Goal: Find specific page/section: Find specific page/section

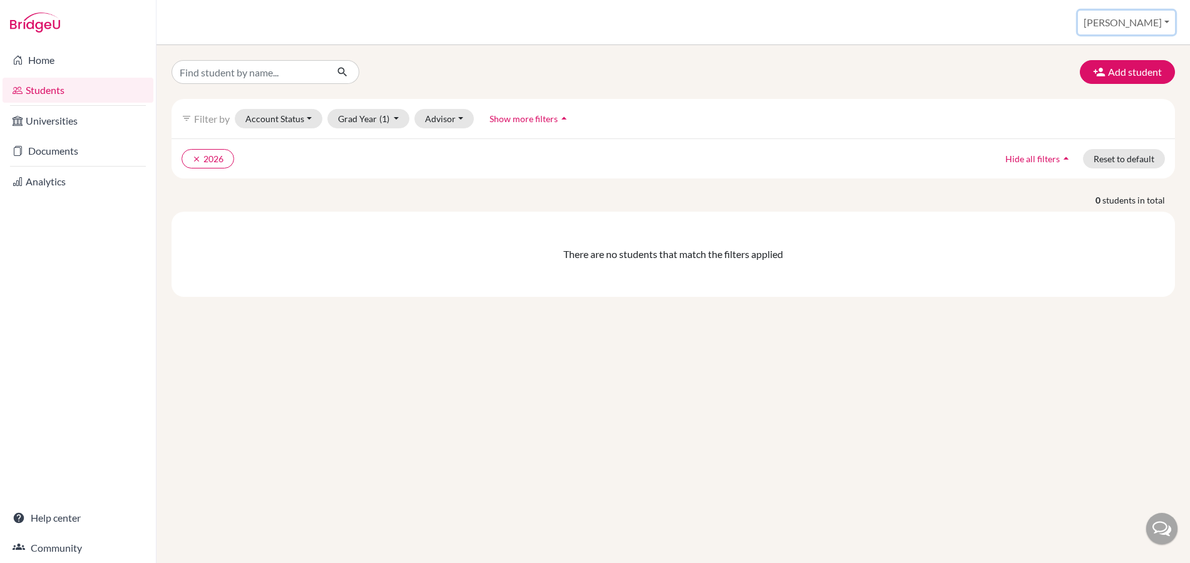
click at [1148, 24] on button "Jen Auty" at bounding box center [1126, 23] width 97 height 24
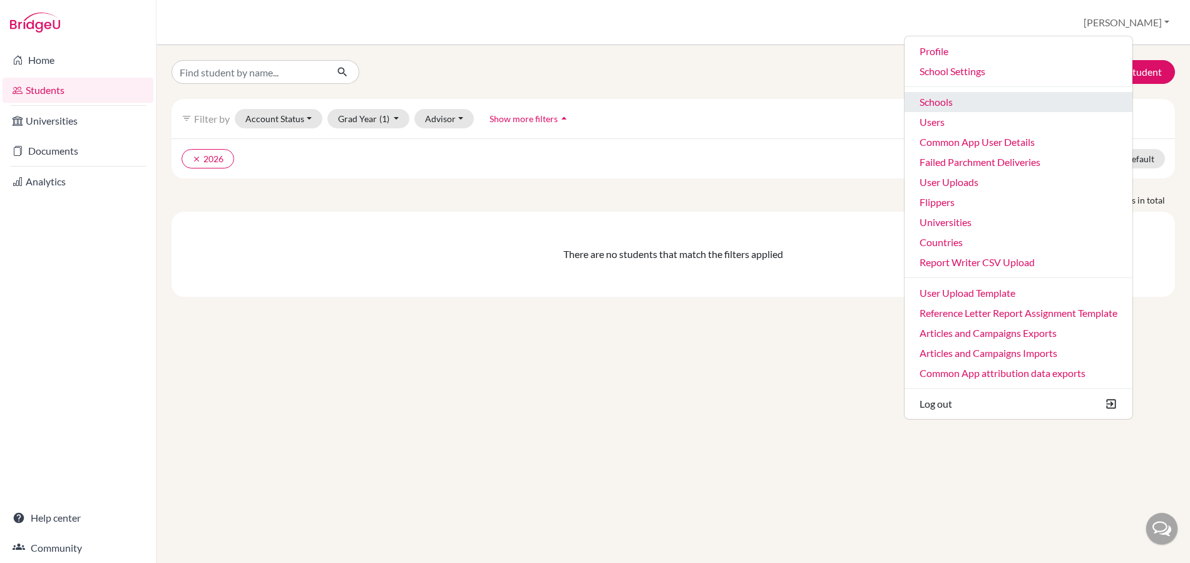
click at [960, 99] on link "Schools" at bounding box center [1018, 102] width 228 height 20
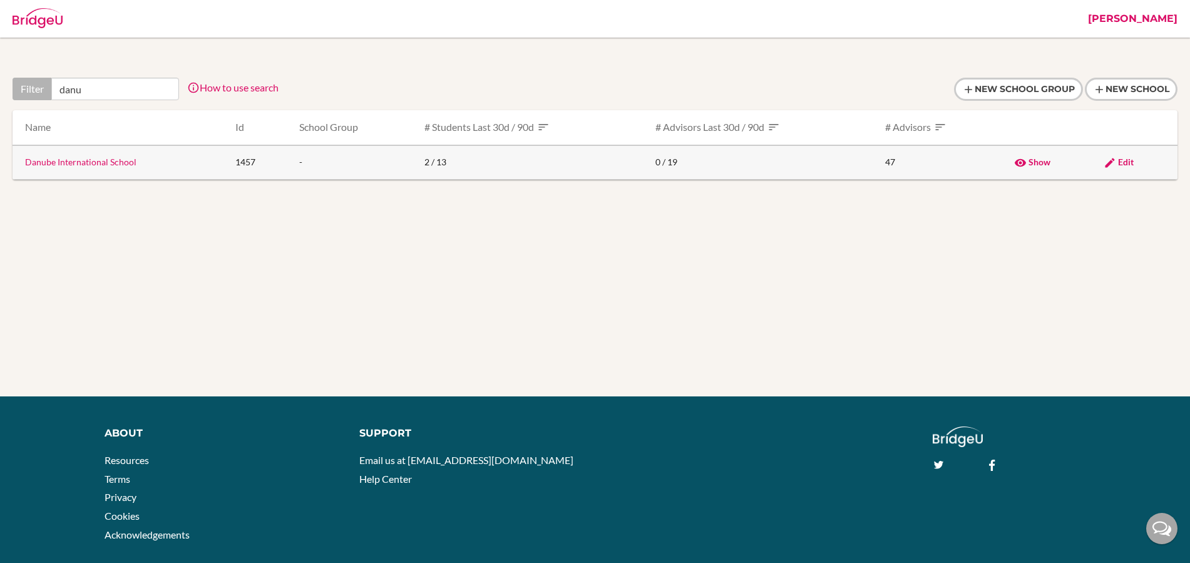
type input "danu"
click at [89, 163] on link "Danube International School" at bounding box center [80, 161] width 111 height 11
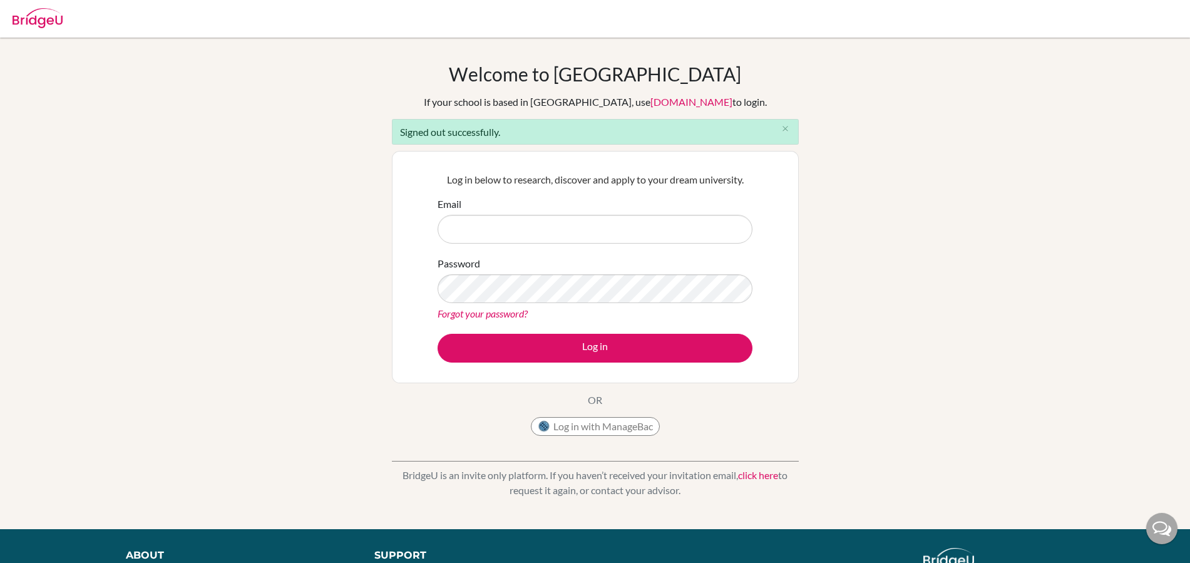
type input "[EMAIL_ADDRESS][DOMAIN_NAME]"
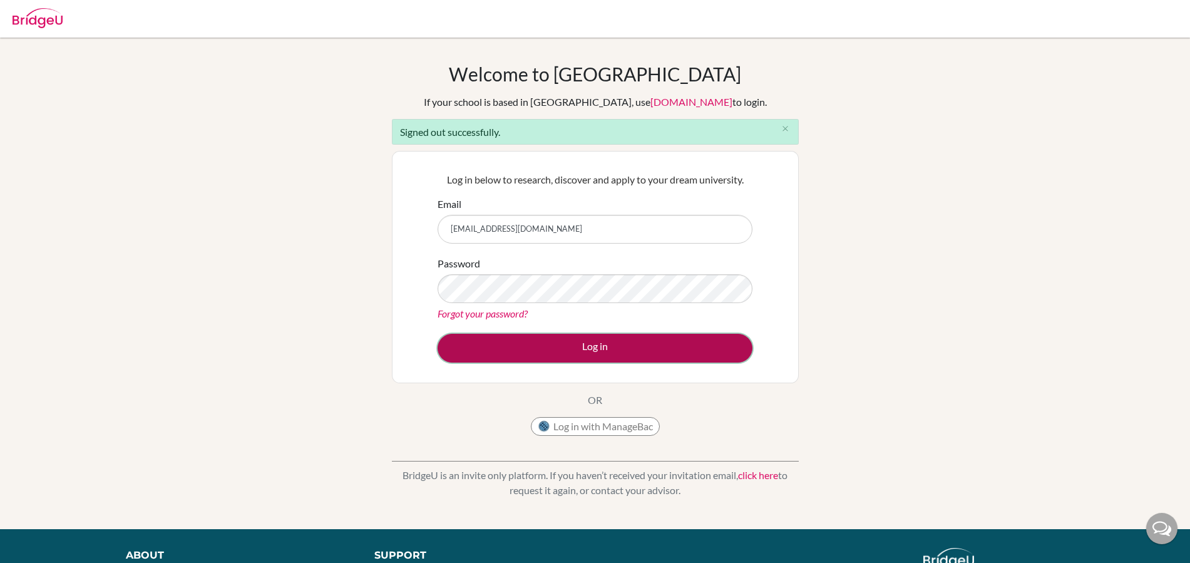
click at [563, 360] on button "Log in" at bounding box center [594, 348] width 315 height 29
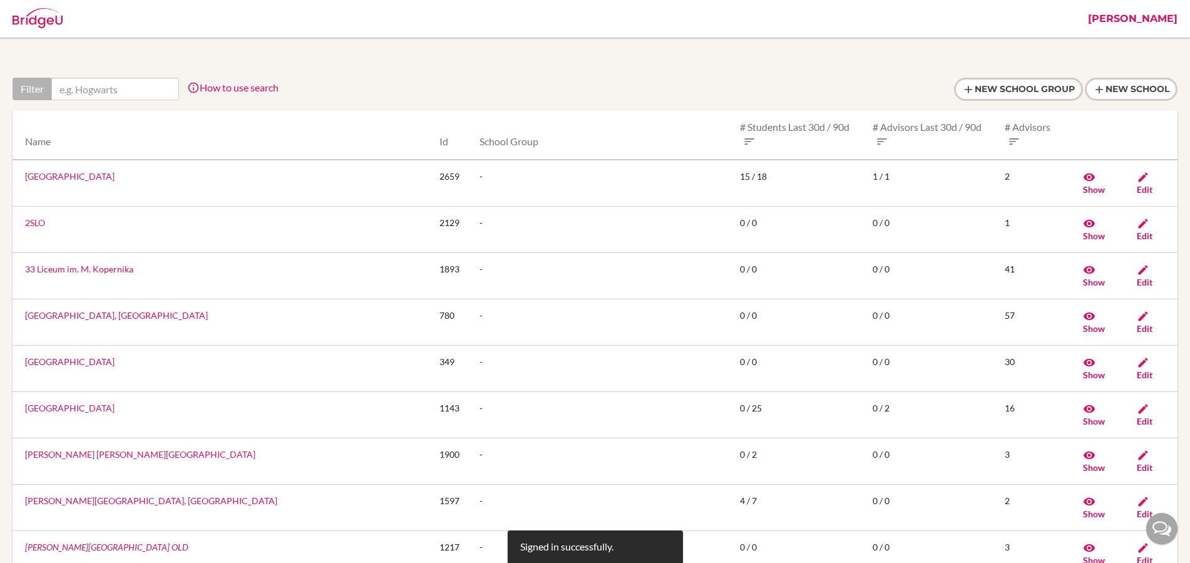
click at [120, 84] on input "text" at bounding box center [115, 89] width 128 height 23
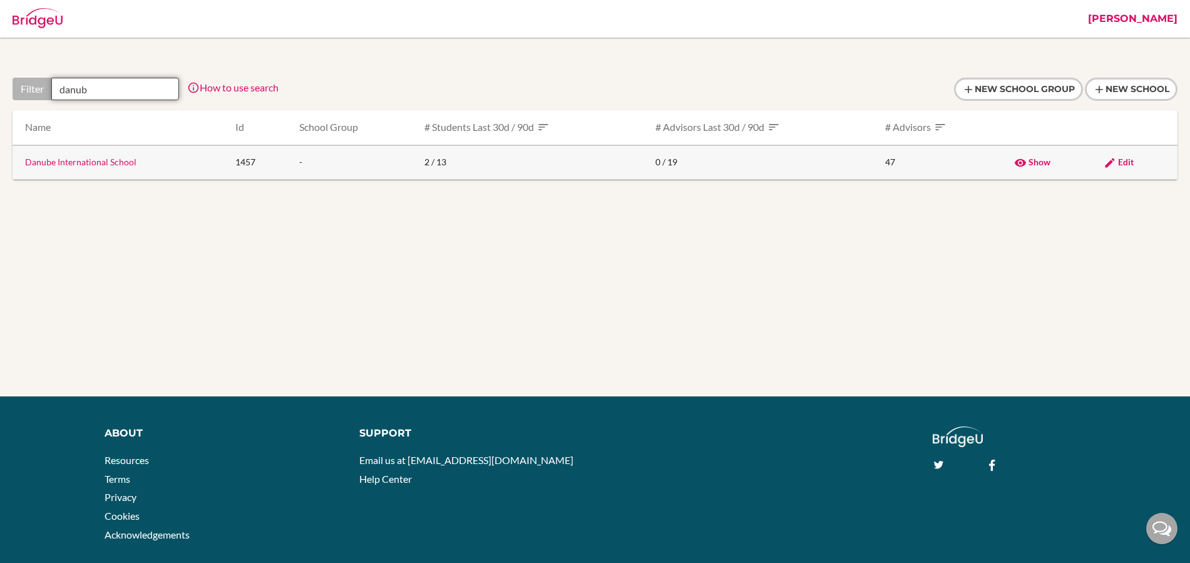
type input "danub"
click at [115, 164] on link "Danube International School" at bounding box center [80, 161] width 111 height 11
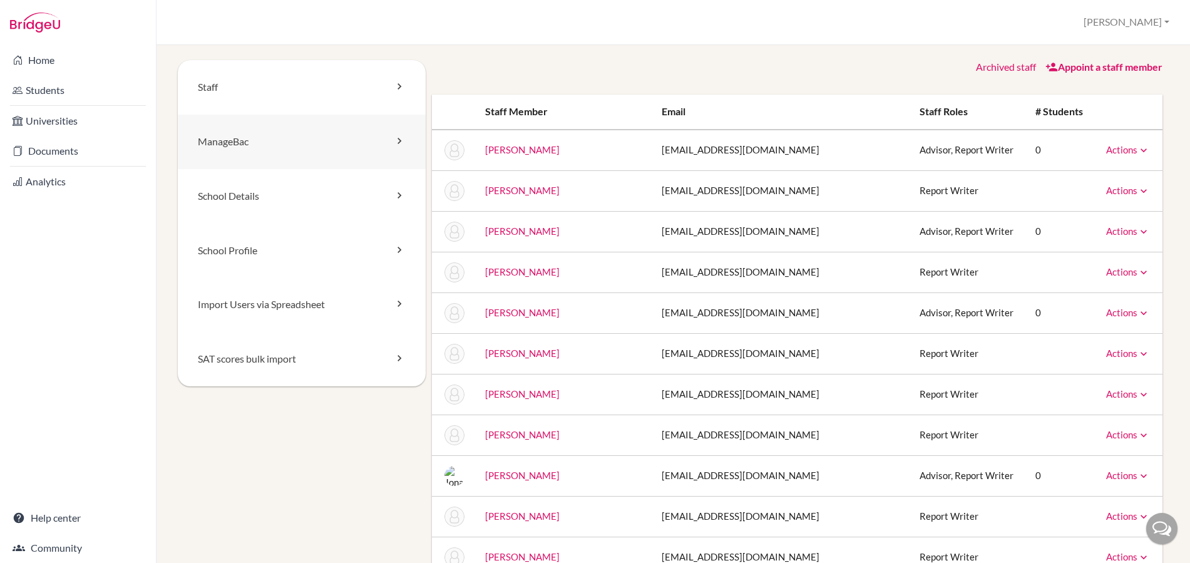
click at [233, 135] on link "ManageBac" at bounding box center [302, 142] width 248 height 54
